Goal: Navigation & Orientation: Find specific page/section

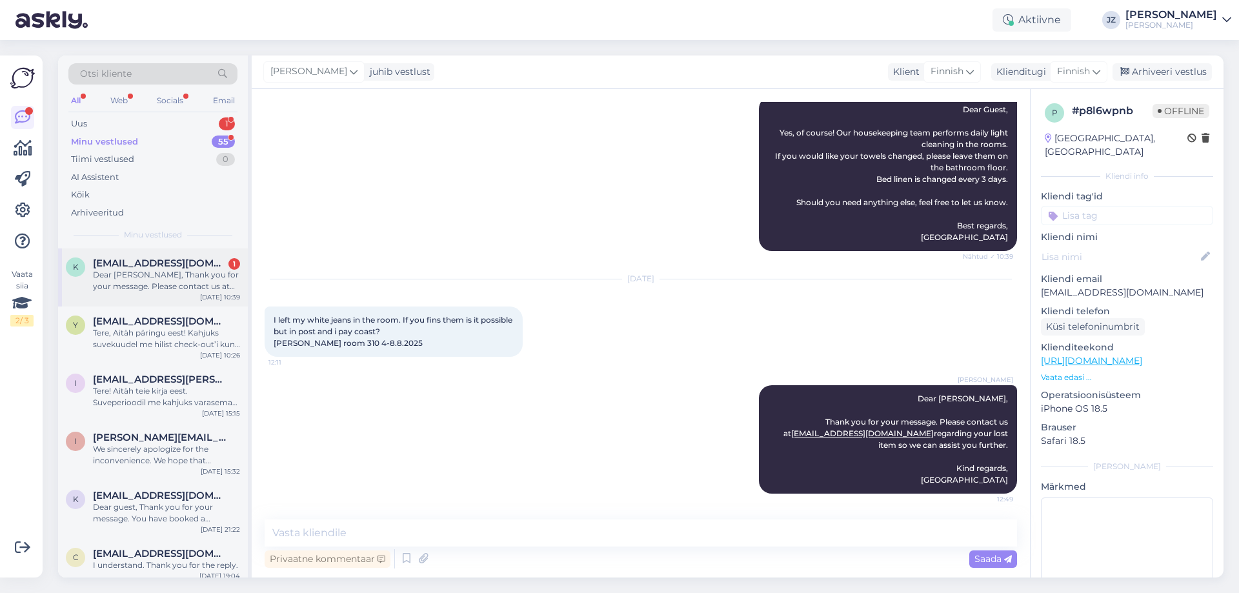
click at [178, 278] on div "Dear [PERSON_NAME], Thank you for your message. Please contact us at [EMAIL_ADD…" at bounding box center [166, 280] width 147 height 23
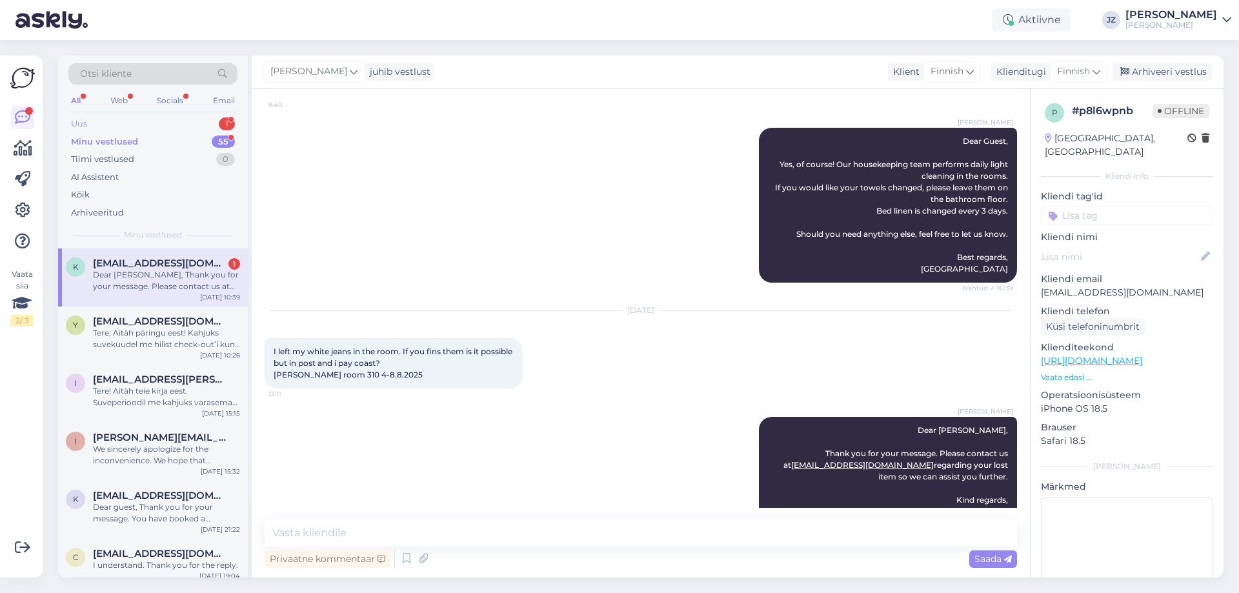
click at [137, 125] on div "Uus 1" at bounding box center [152, 124] width 169 height 18
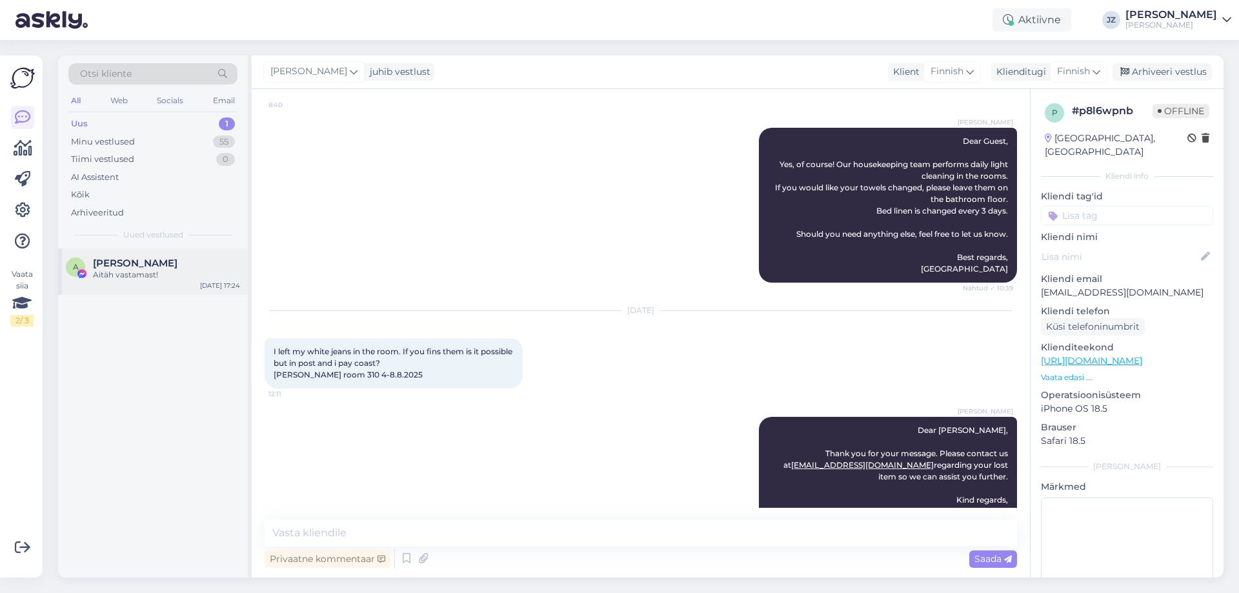
click at [137, 269] on span "[PERSON_NAME]" at bounding box center [135, 264] width 85 height 12
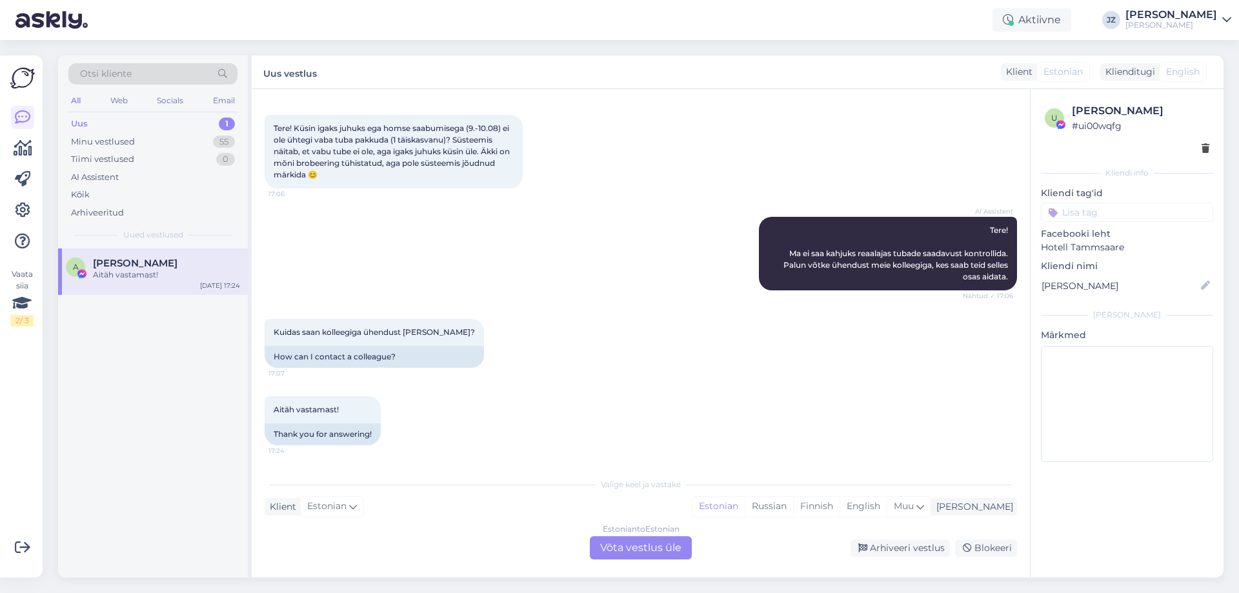
click at [127, 269] on span "[PERSON_NAME]" at bounding box center [135, 264] width 85 height 12
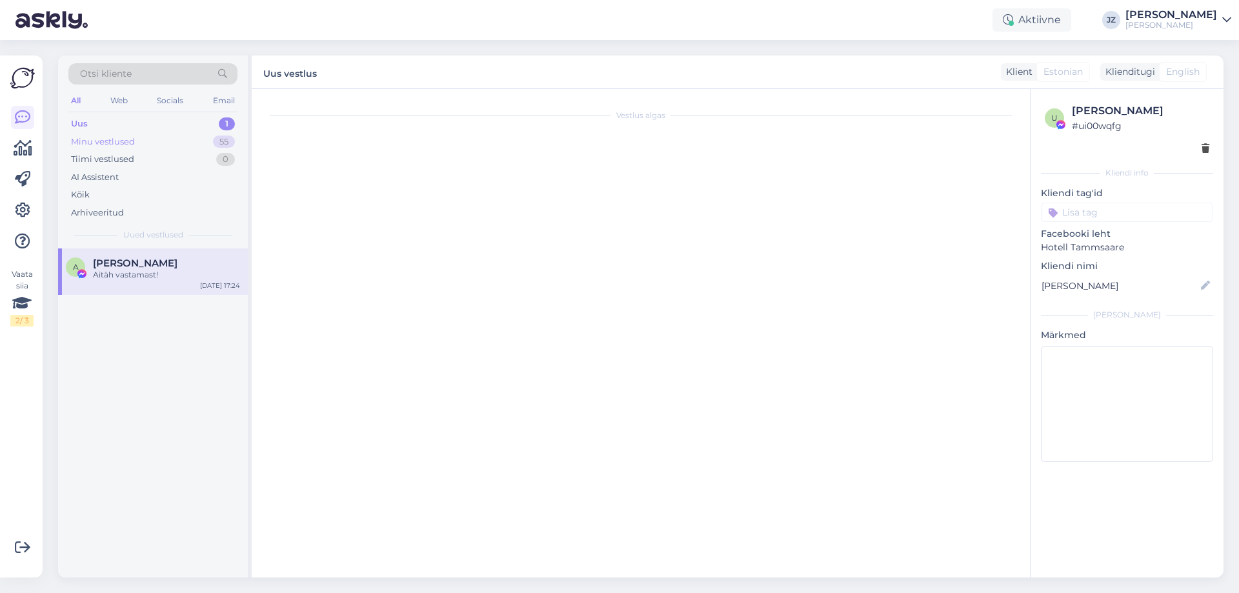
scroll to position [0, 0]
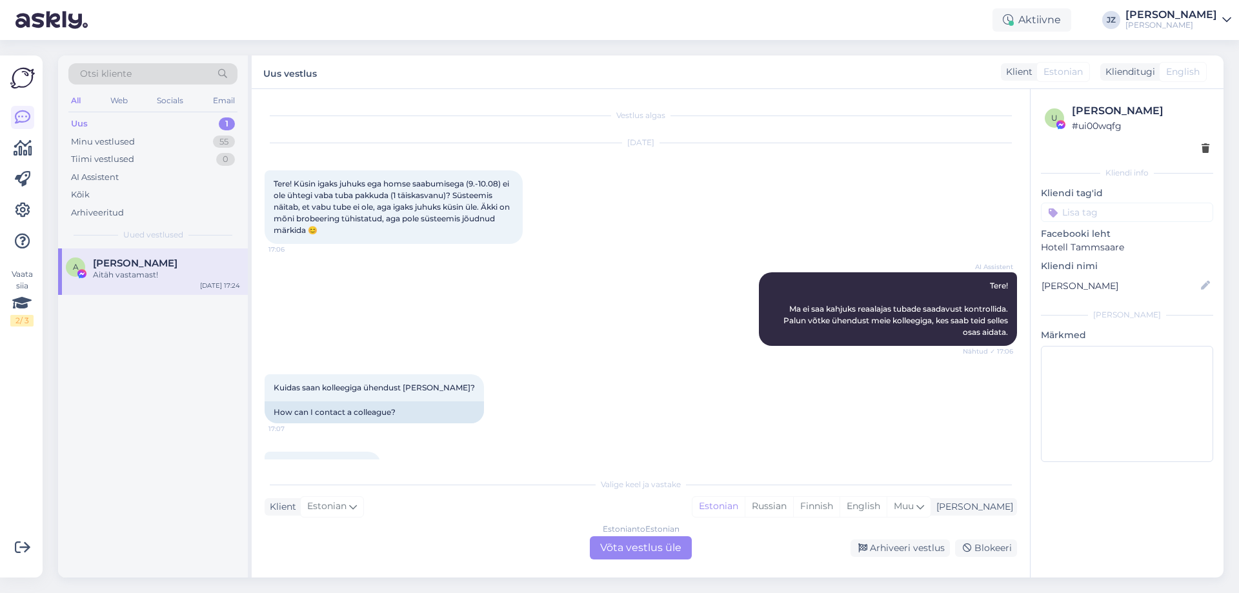
click at [120, 127] on div "Uus 1" at bounding box center [152, 124] width 169 height 18
click at [117, 139] on div "Minu vestlused" at bounding box center [103, 142] width 64 height 13
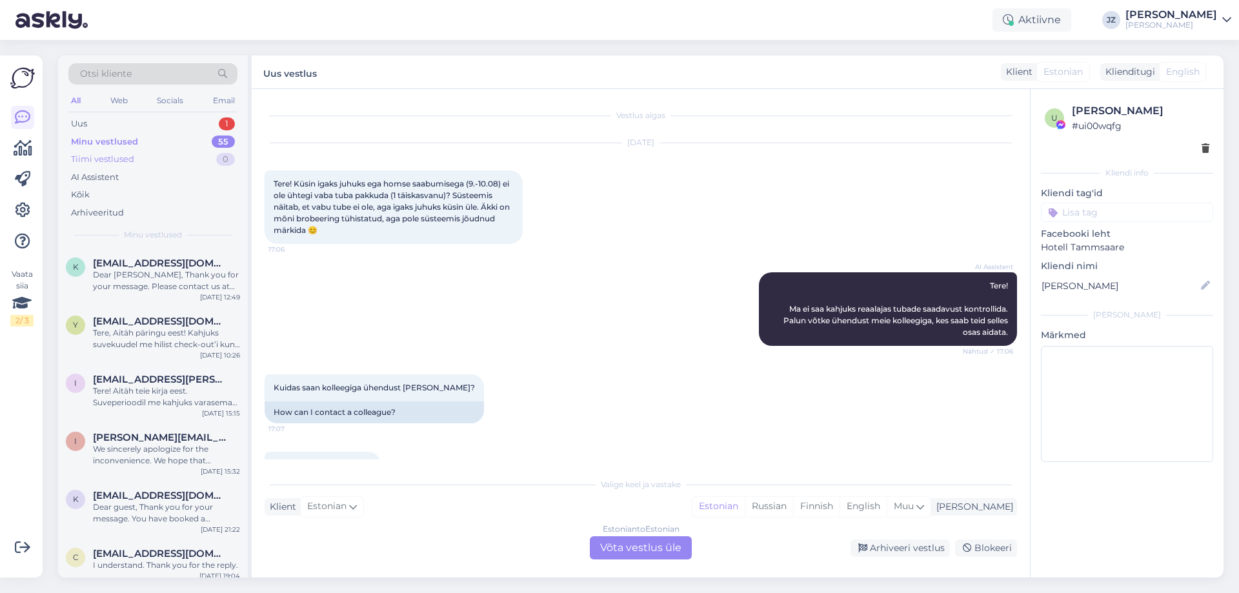
click at [114, 154] on div "Tiimi vestlused" at bounding box center [102, 159] width 63 height 13
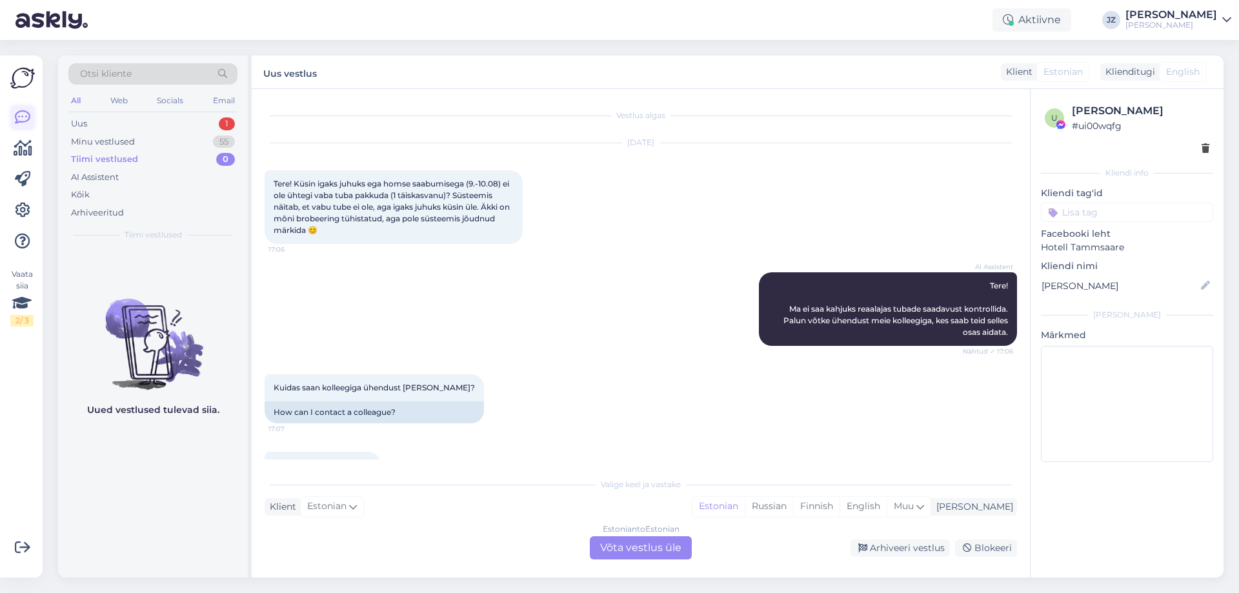
click at [23, 110] on icon at bounding box center [22, 117] width 15 height 15
